Goal: Information Seeking & Learning: Learn about a topic

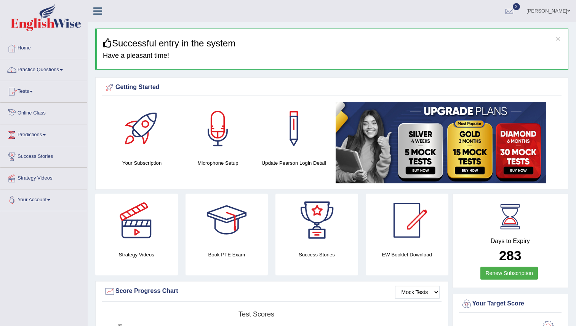
click at [38, 112] on link "Online Class" at bounding box center [43, 112] width 87 height 19
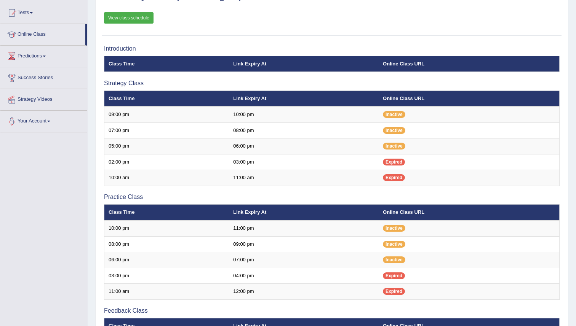
scroll to position [78, 0]
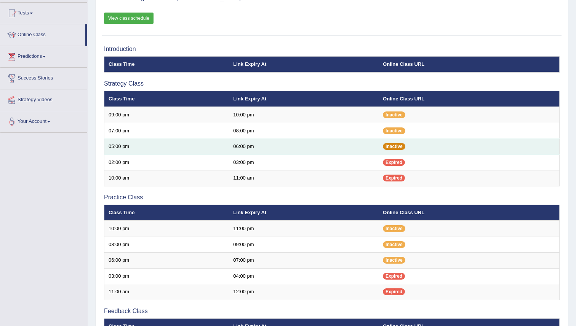
click at [392, 147] on span "Inactive" at bounding box center [394, 146] width 22 height 7
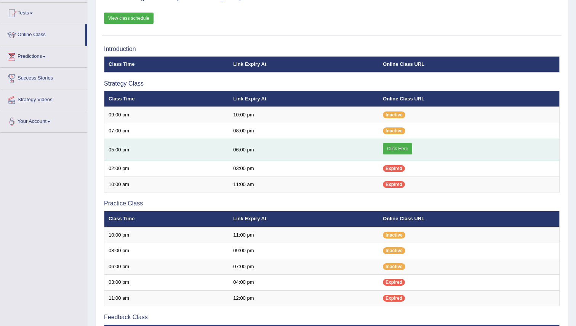
click at [398, 141] on td "Click Here" at bounding box center [469, 150] width 181 height 22
click at [398, 149] on link "Click Here" at bounding box center [397, 148] width 29 height 11
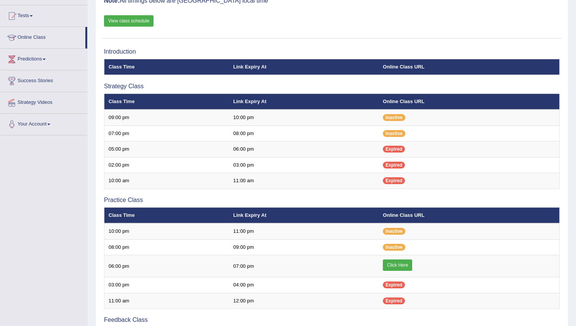
scroll to position [76, 0]
